Goal: Task Accomplishment & Management: Complete application form

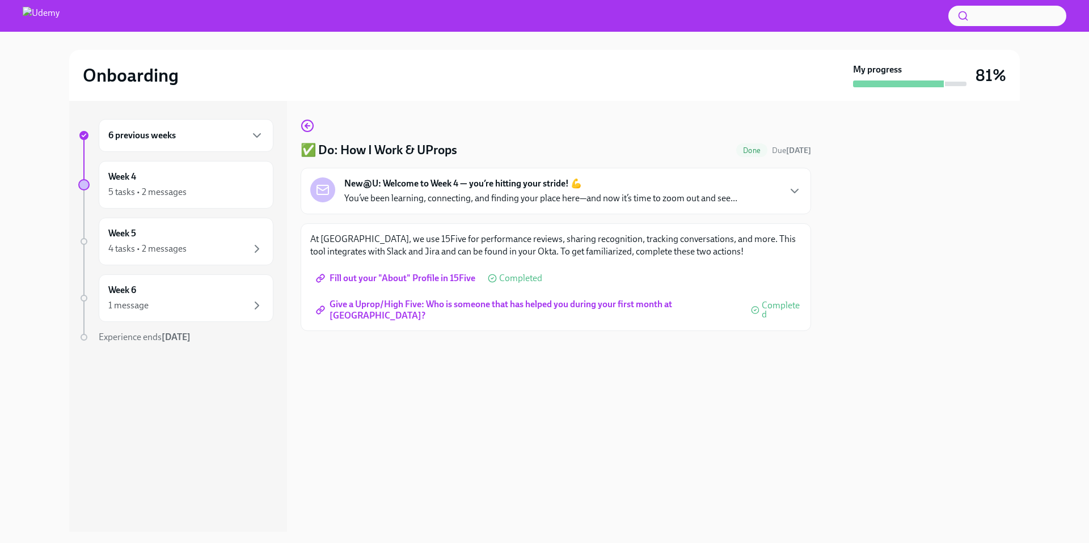
click at [344, 201] on p "You’ve been learning, connecting, and finding your place here—and now it’s time…" at bounding box center [540, 198] width 393 height 12
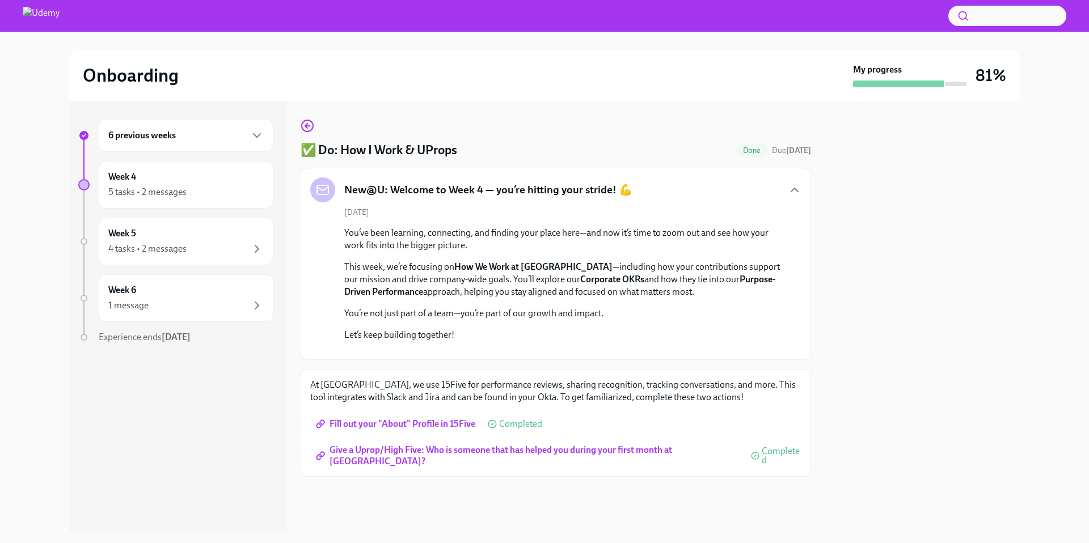
scroll to position [197, 0]
click at [199, 185] on div "5 tasks • 2 messages" at bounding box center [185, 192] width 155 height 14
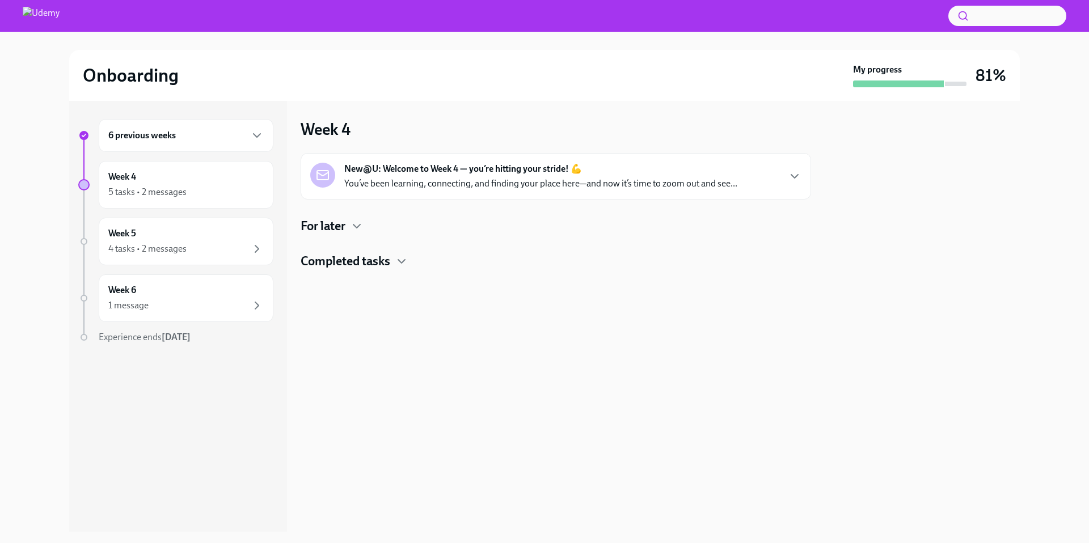
click at [371, 259] on h4 "Completed tasks" at bounding box center [345, 261] width 90 height 17
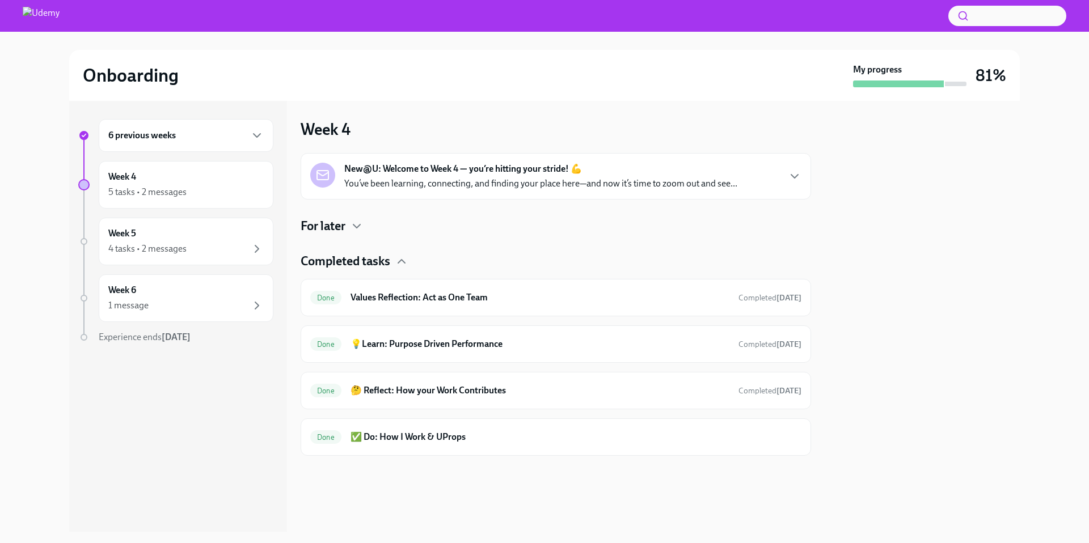
click at [344, 226] on h4 "For later" at bounding box center [322, 226] width 45 height 17
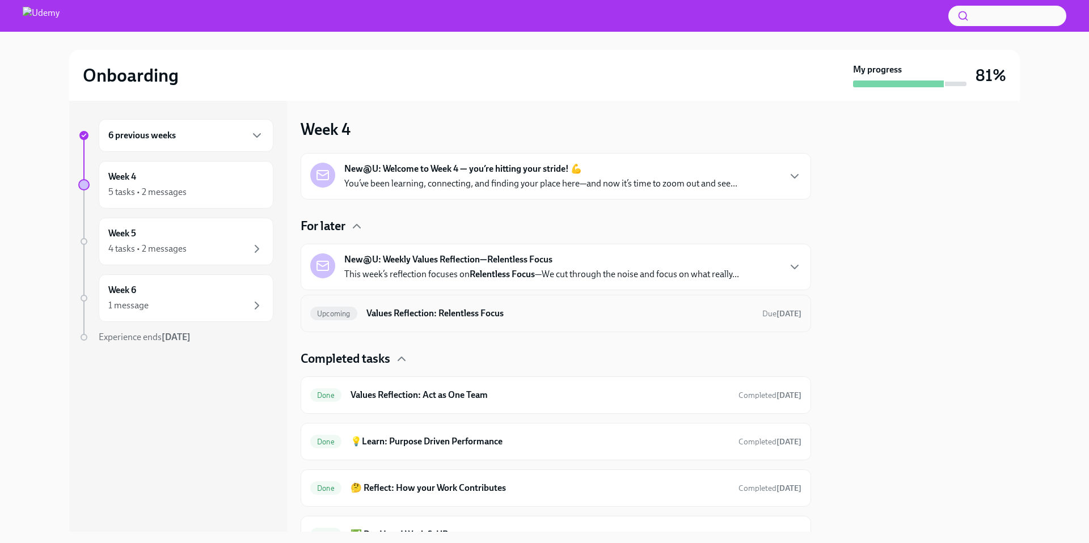
click at [403, 315] on h6 "Values Reflection: Relentless Focus" at bounding box center [559, 313] width 387 height 12
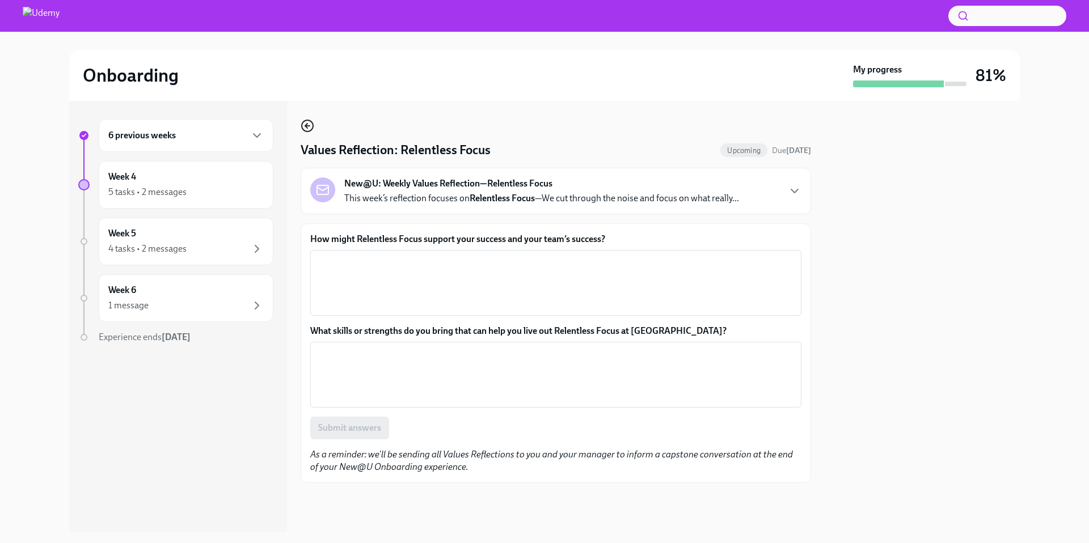
click at [309, 127] on icon "button" at bounding box center [307, 126] width 14 height 14
